Goal: Transaction & Acquisition: Purchase product/service

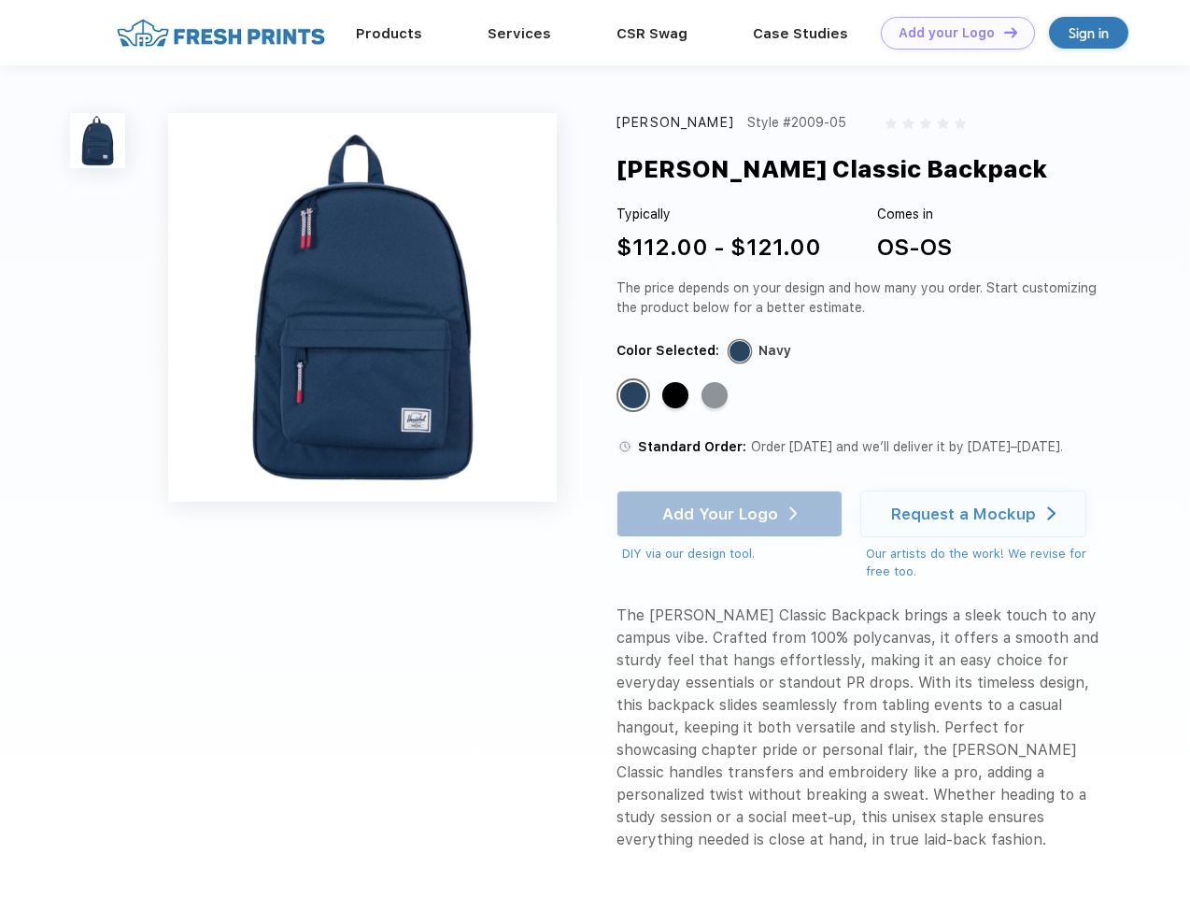
click at [951, 33] on link "Add your Logo Design Tool" at bounding box center [958, 33] width 154 height 33
click at [0, 0] on div "Design Tool" at bounding box center [0, 0] width 0 height 0
click at [1002, 32] on link "Add your Logo Design Tool" at bounding box center [958, 33] width 154 height 33
click at [98, 140] on img at bounding box center [97, 140] width 55 height 55
click at [635, 396] on div "Standard Color" at bounding box center [633, 395] width 26 height 26
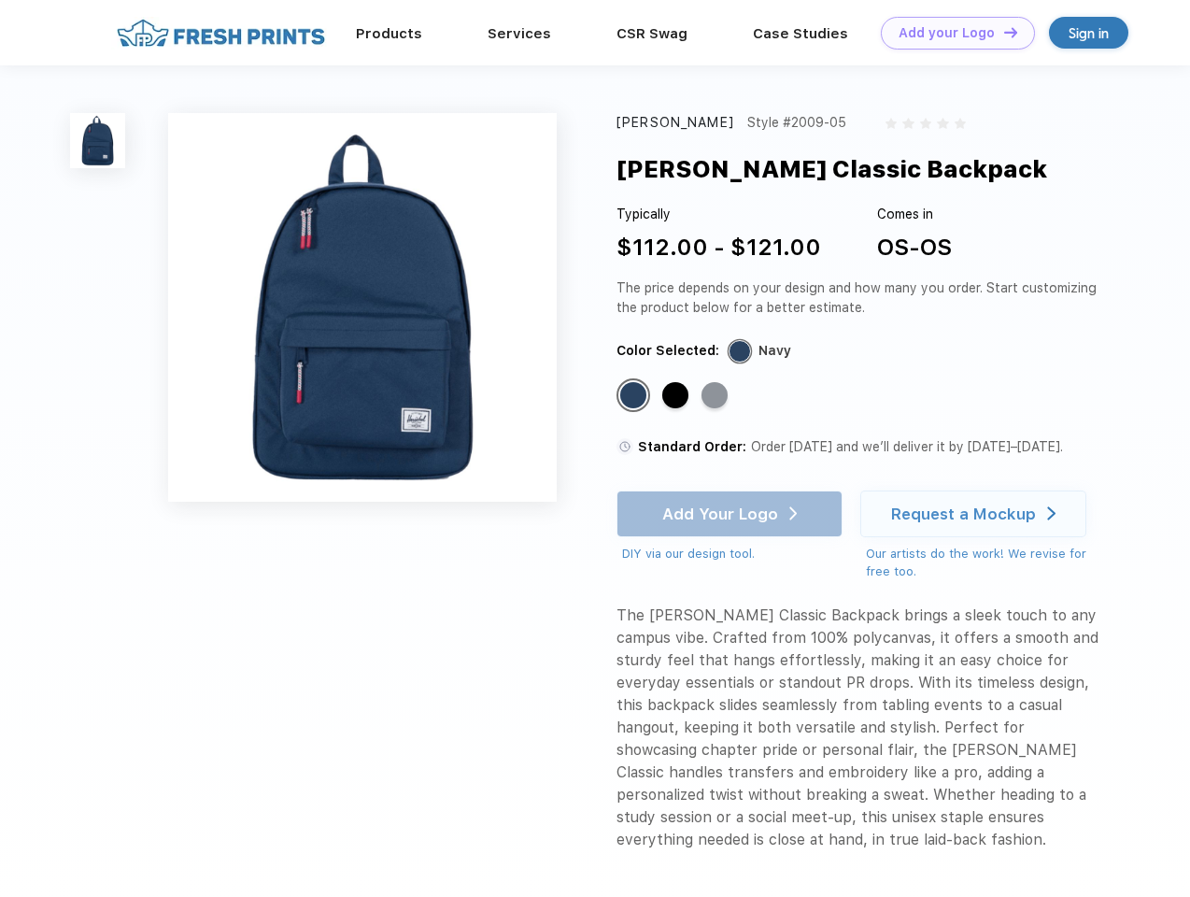
click at [677, 396] on div "Standard Color" at bounding box center [675, 395] width 26 height 26
click at [716, 396] on div "Standard Color" at bounding box center [714, 395] width 26 height 26
click at [731, 514] on div "Add Your Logo DIY via our design tool. Ah shoot! This product isn't up in our d…" at bounding box center [729, 526] width 226 height 73
click at [976, 514] on div "Request a Mockup" at bounding box center [963, 513] width 145 height 19
